Goal: Check status: Check status

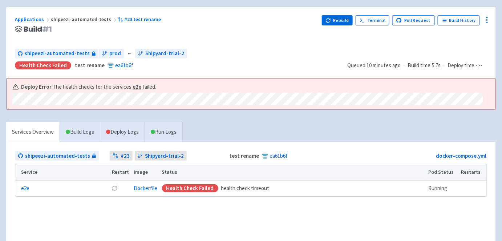
scroll to position [66, 0]
click at [90, 132] on link "Build Logs" at bounding box center [80, 132] width 40 height 20
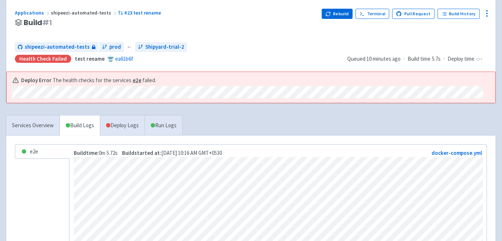
scroll to position [52, 0]
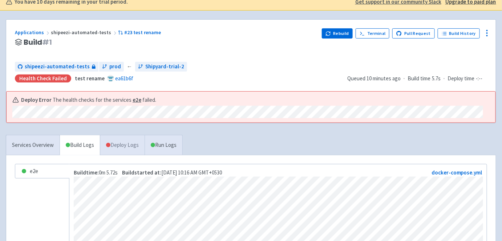
click at [123, 147] on link "Deploy Logs" at bounding box center [122, 145] width 45 height 20
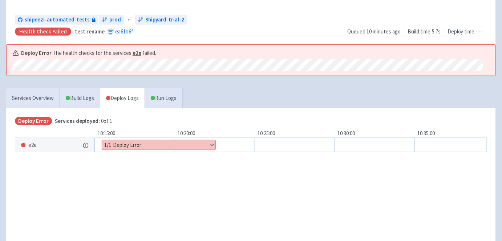
scroll to position [101, 0]
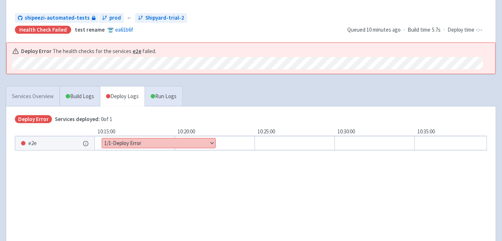
click at [47, 97] on link "Services Overview" at bounding box center [32, 96] width 53 height 20
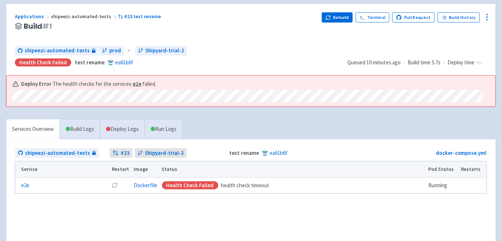
scroll to position [57, 0]
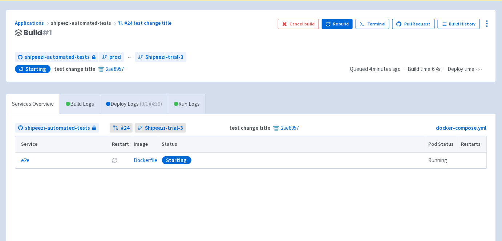
scroll to position [63, 0]
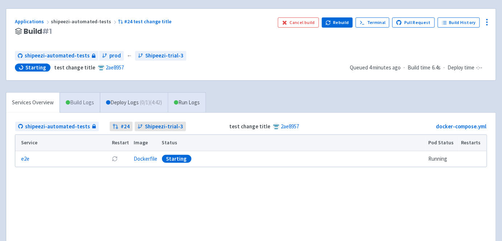
click at [87, 99] on link "Build Logs" at bounding box center [80, 103] width 40 height 20
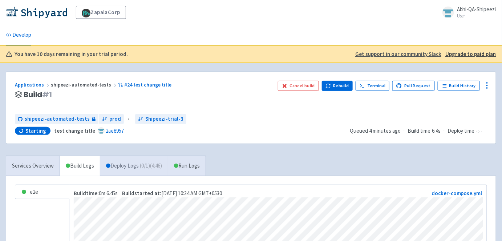
click at [147, 164] on span "( 0 / 1 ) (4:46)" at bounding box center [151, 166] width 22 height 8
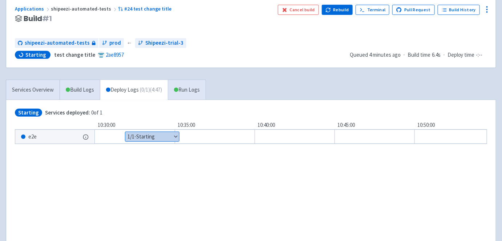
scroll to position [76, 0]
click at [193, 92] on link "Run Logs" at bounding box center [187, 89] width 38 height 20
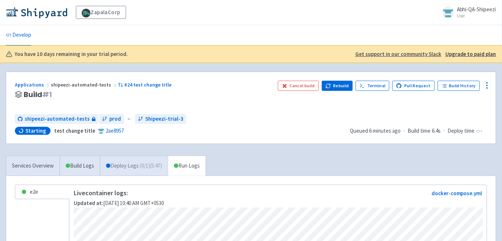
click at [127, 164] on link "Deploy Logs ( 0 / 1 ) (5:47)" at bounding box center [134, 166] width 68 height 20
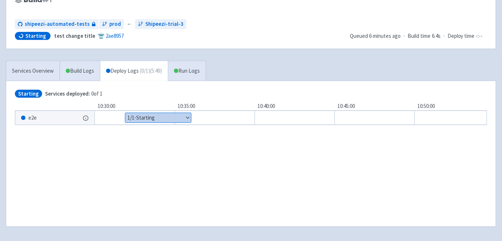
scroll to position [95, 0]
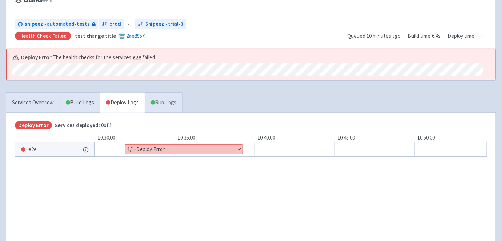
click at [159, 100] on link "Run Logs" at bounding box center [163, 103] width 38 height 20
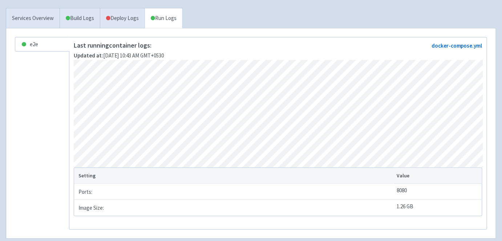
scroll to position [181, 0]
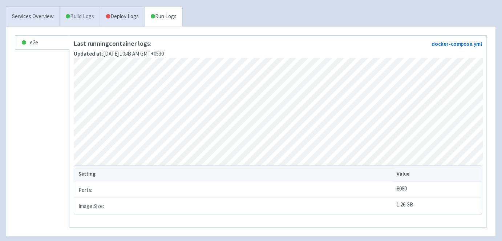
click at [70, 19] on link "Build Logs" at bounding box center [80, 17] width 40 height 20
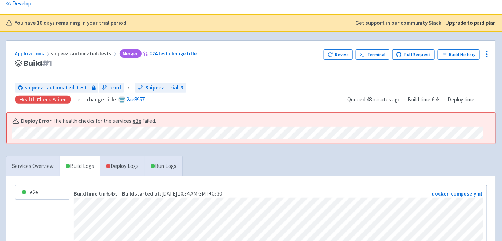
scroll to position [31, 0]
click at [342, 54] on button "Revive" at bounding box center [337, 55] width 29 height 10
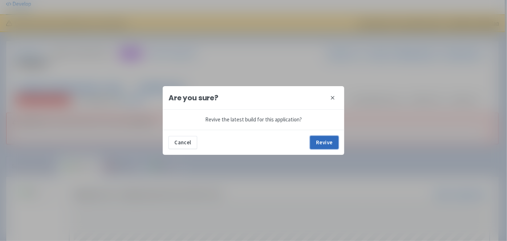
click at [317, 142] on button "Revive" at bounding box center [324, 142] width 28 height 13
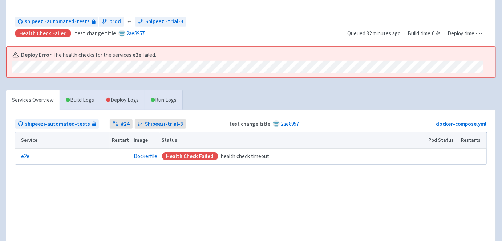
scroll to position [98, 0]
click at [131, 97] on link "Deploy Logs" at bounding box center [122, 100] width 45 height 20
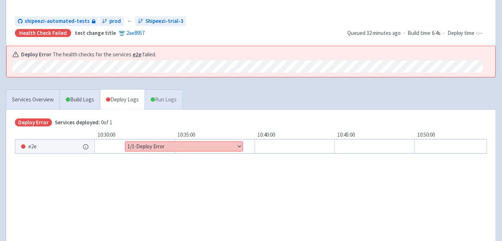
click at [166, 93] on link "Run Logs" at bounding box center [163, 100] width 38 height 20
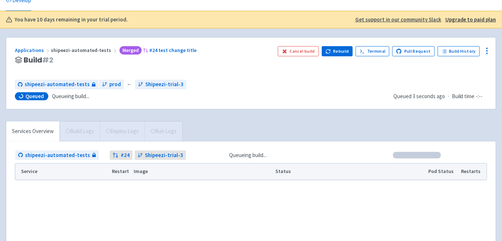
scroll to position [37, 0]
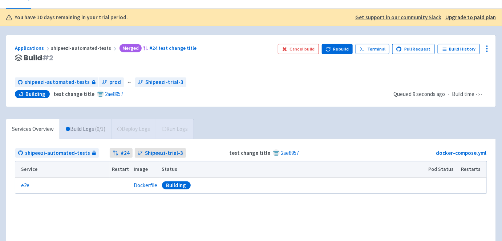
click at [77, 127] on link "Build Logs ( 0 / 1 )" at bounding box center [85, 129] width 51 height 20
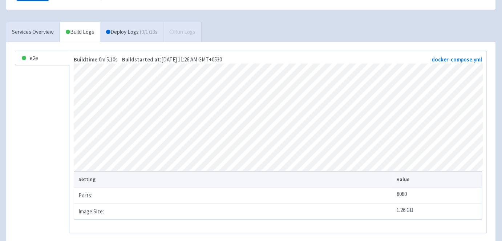
scroll to position [134, 0]
click at [133, 38] on link "Deploy Logs ( 0 / 1 ) 15s" at bounding box center [132, 32] width 64 height 20
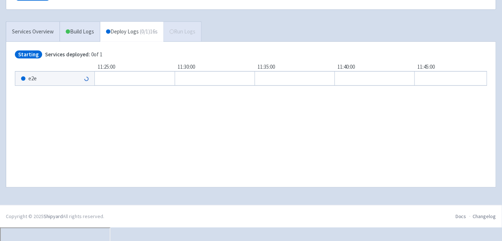
scroll to position [119, 0]
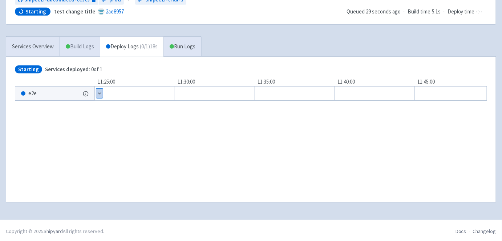
click at [89, 52] on link "Build Logs" at bounding box center [80, 47] width 40 height 20
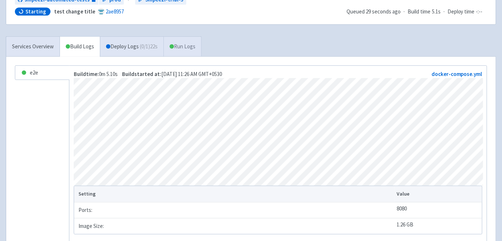
click at [192, 42] on link "Run Logs" at bounding box center [182, 47] width 38 height 20
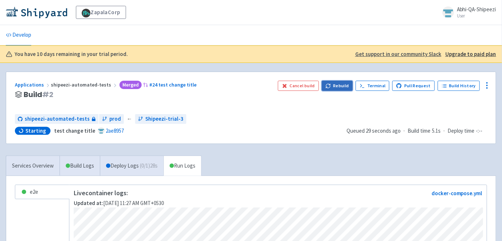
click at [334, 82] on button "Rebuild" at bounding box center [337, 86] width 31 height 10
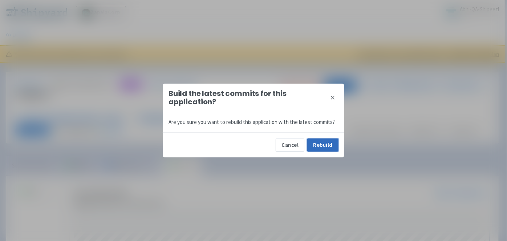
click at [322, 147] on button "Rebuild" at bounding box center [322, 144] width 31 height 13
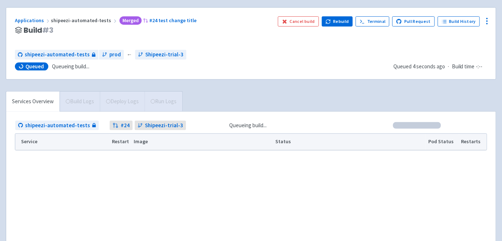
scroll to position [65, 0]
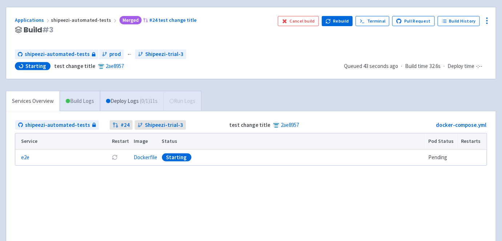
click at [68, 99] on span at bounding box center [68, 101] width 4 height 4
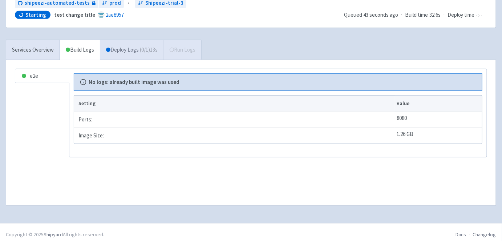
scroll to position [119, 0]
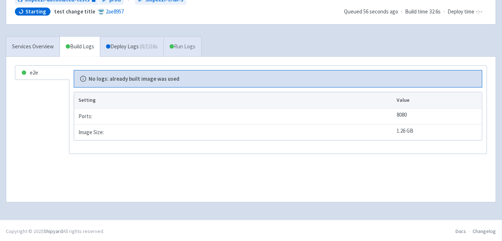
click at [198, 44] on link "Run Logs" at bounding box center [182, 47] width 38 height 20
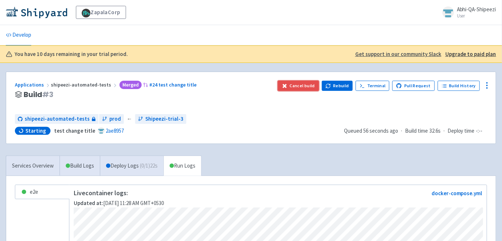
click at [304, 87] on button "Cancel build" at bounding box center [298, 86] width 41 height 10
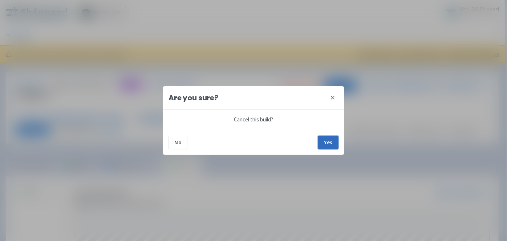
click at [335, 144] on button "Yes" at bounding box center [328, 142] width 20 height 13
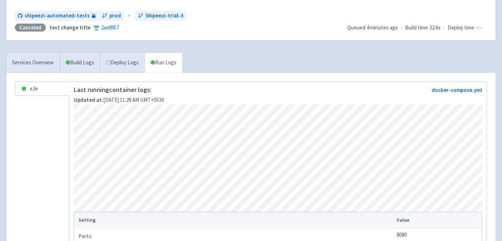
scroll to position [103, 0]
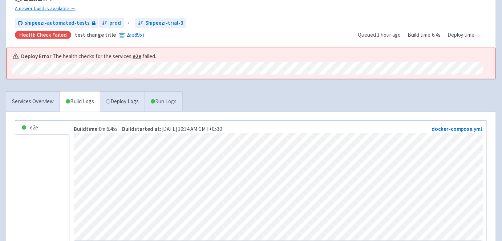
scroll to position [97, 0]
click at [171, 101] on link "Run Logs" at bounding box center [163, 101] width 38 height 20
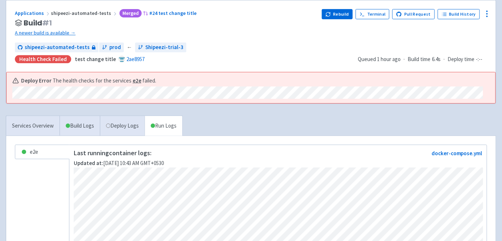
scroll to position [72, 0]
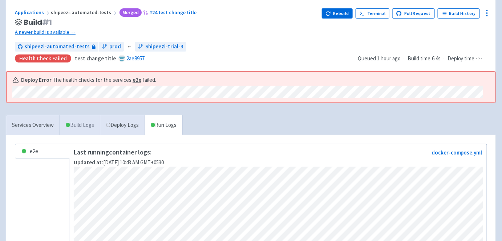
click at [74, 126] on link "Build Logs" at bounding box center [80, 125] width 40 height 20
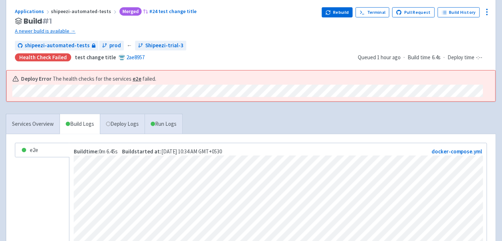
scroll to position [68, 0]
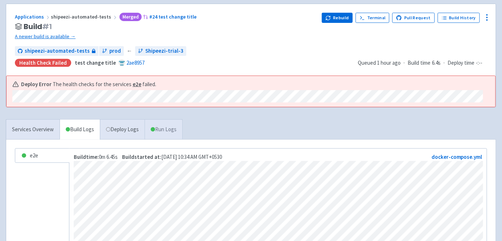
click at [168, 132] on link "Run Logs" at bounding box center [163, 129] width 38 height 20
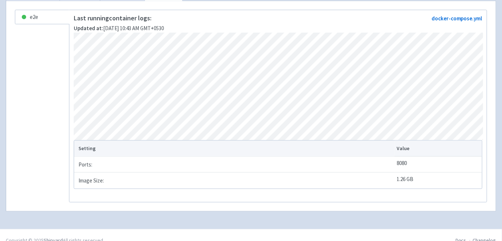
scroll to position [170, 0]
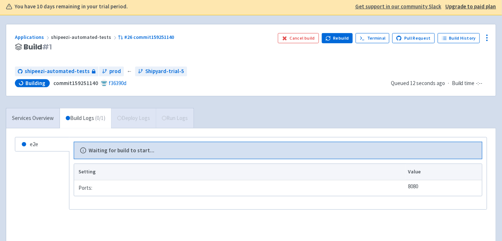
scroll to position [48, 0]
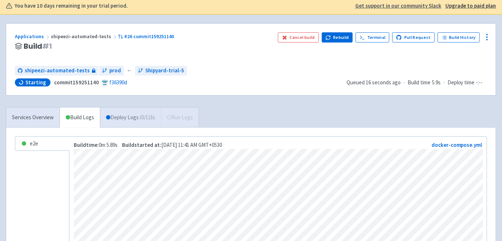
click at [133, 113] on link "Deploy Logs ( 0 / 1 ) 3s" at bounding box center [130, 117] width 61 height 20
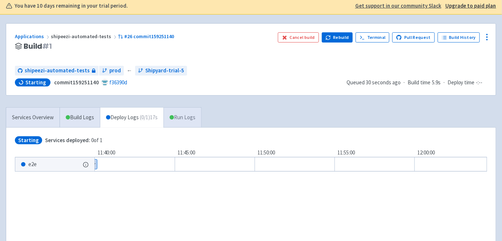
click at [174, 115] on span at bounding box center [172, 117] width 4 height 4
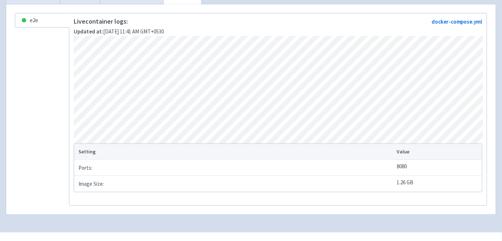
scroll to position [172, 0]
